Goal: Information Seeking & Learning: Find specific fact

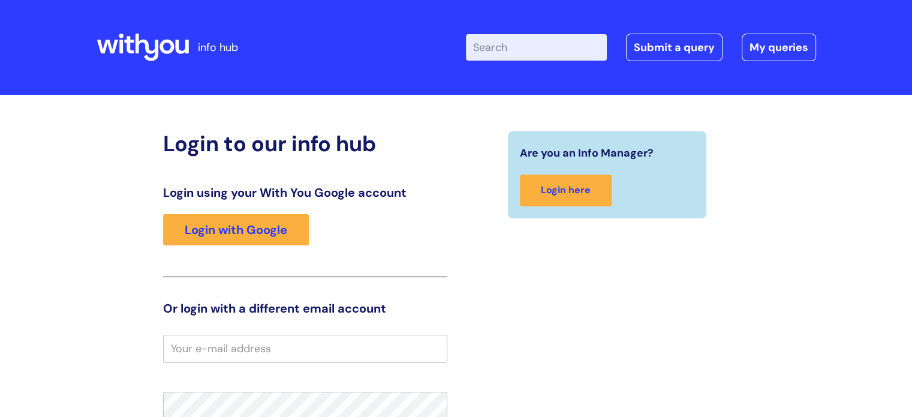
click at [510, 44] on input "Enter your search term here..." at bounding box center [536, 47] width 141 height 26
type input "B"
type input "bereavement leave"
click button "Search" at bounding box center [0, 0] width 0 height 0
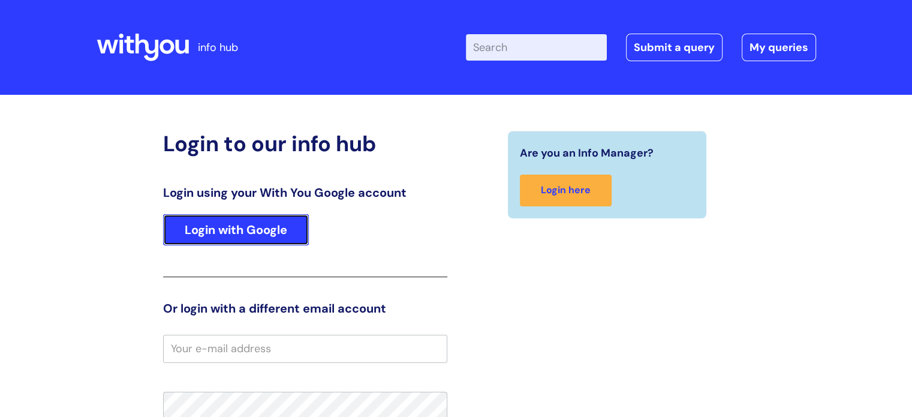
click at [242, 231] on link "Login with Google" at bounding box center [236, 229] width 146 height 31
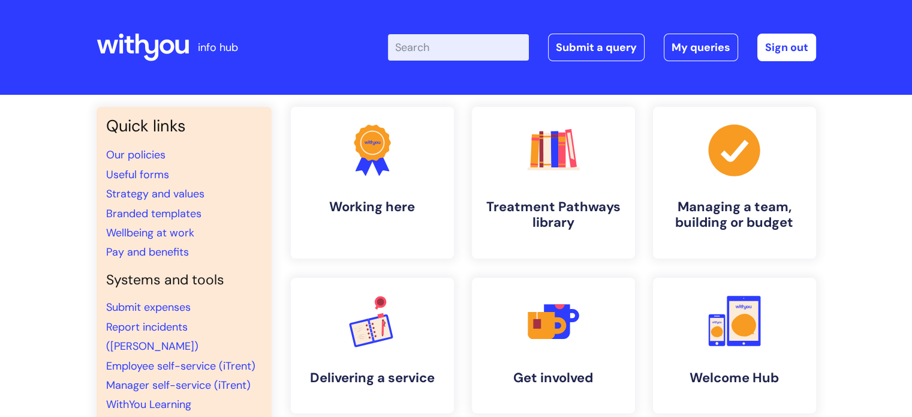
click at [447, 42] on input "Enter your search term here..." at bounding box center [458, 47] width 141 height 26
click at [167, 255] on link "Pay and benefits" at bounding box center [147, 252] width 83 height 14
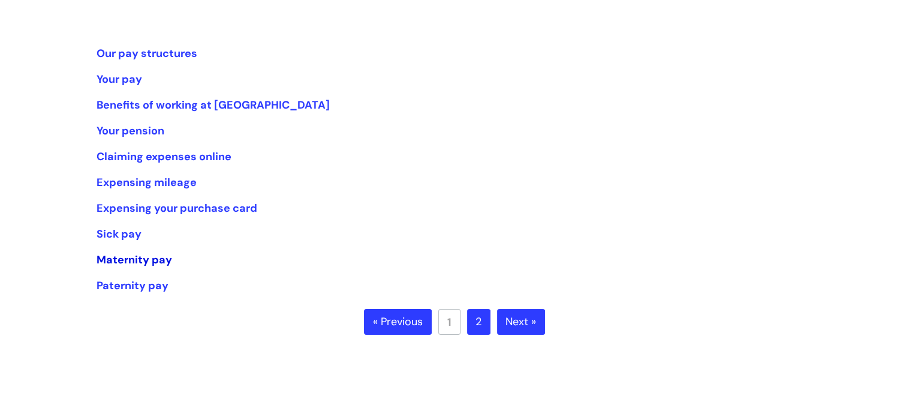
scroll to position [223, 0]
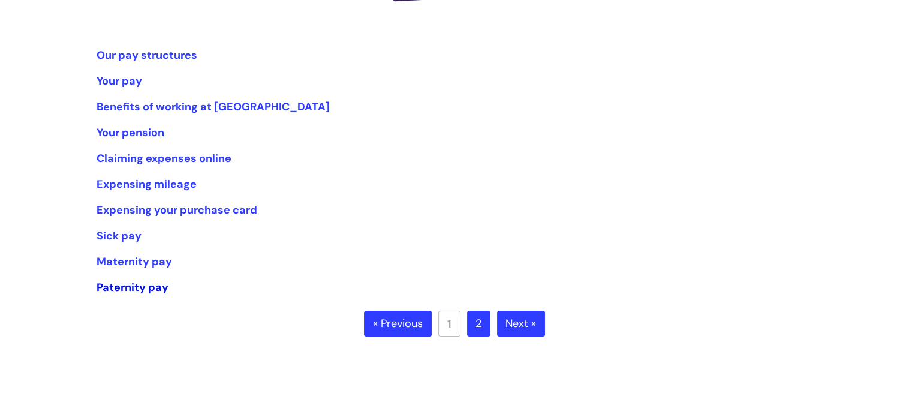
click at [149, 285] on link "Paternity pay" at bounding box center [133, 287] width 72 height 14
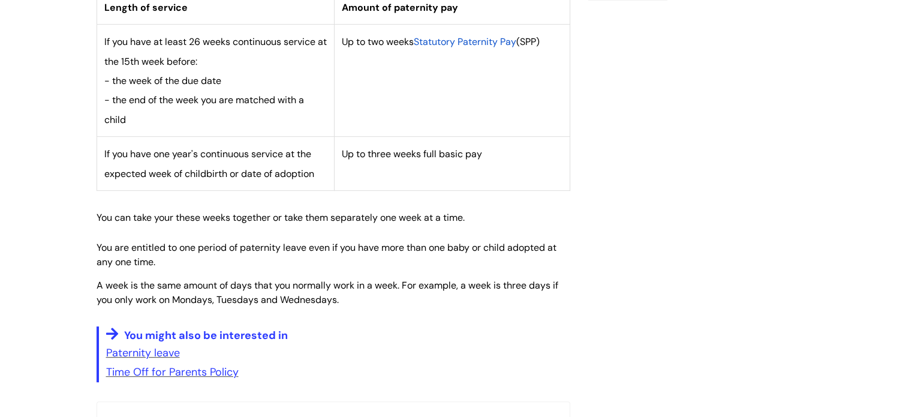
scroll to position [566, 0]
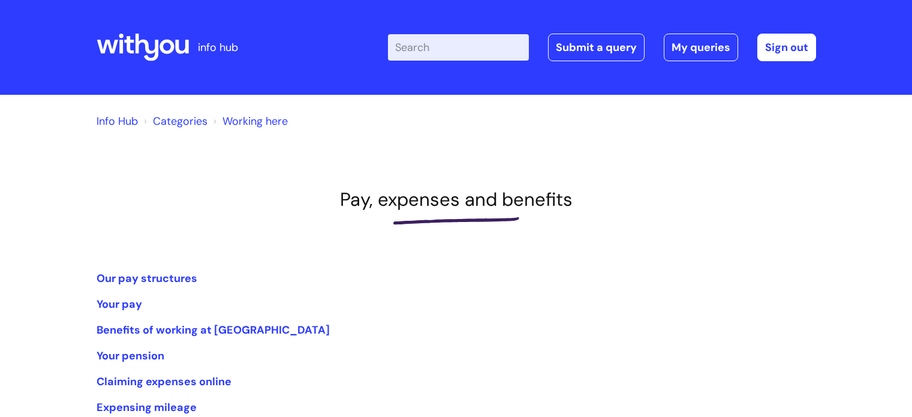
scroll to position [223, 0]
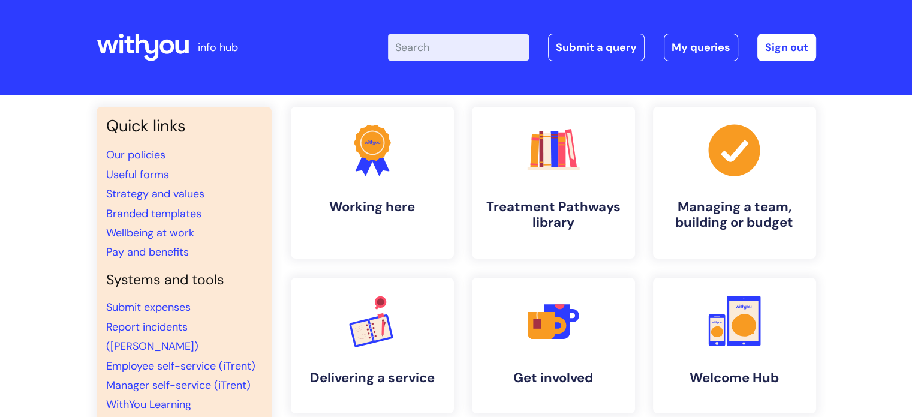
click at [450, 52] on input "Enter your search term here..." at bounding box center [458, 47] width 141 height 26
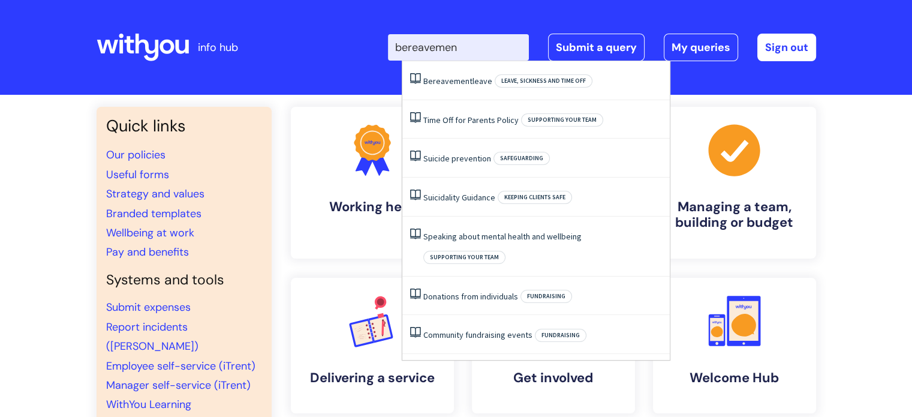
type input "bereavement"
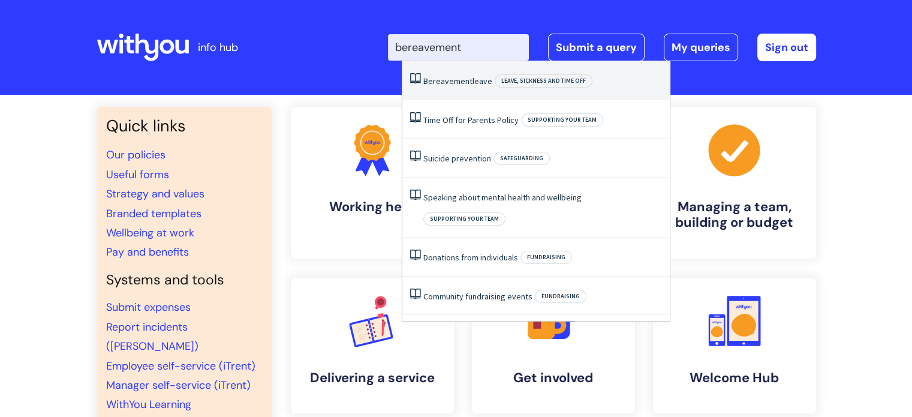
click at [469, 92] on li "Bereavement leave Leave, sickness and time off" at bounding box center [535, 80] width 267 height 39
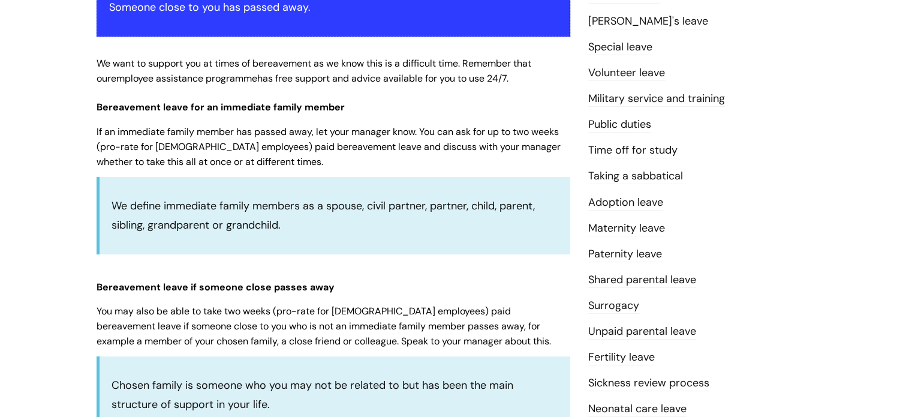
scroll to position [294, 0]
